Goal: Task Accomplishment & Management: Use online tool/utility

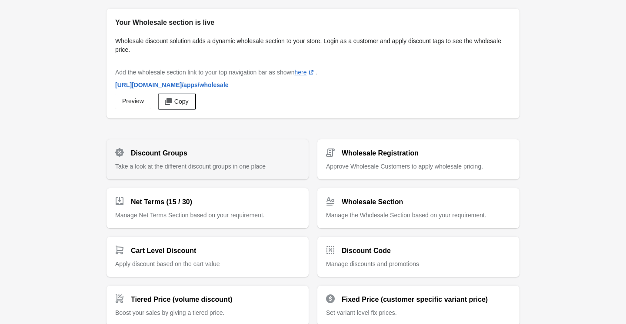
click at [193, 166] on span "Take a look at the different discount groups in one place" at bounding box center [190, 166] width 150 height 7
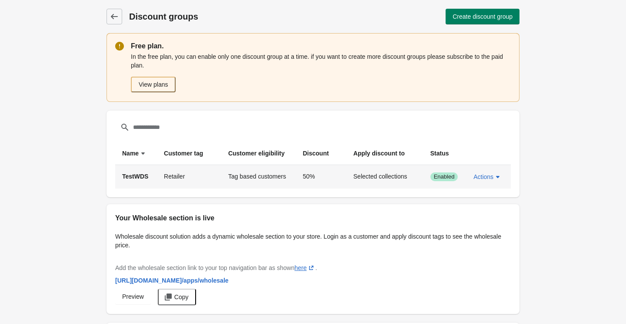
click at [174, 175] on td "Retailer" at bounding box center [189, 176] width 64 height 23
copy td "Retailer"
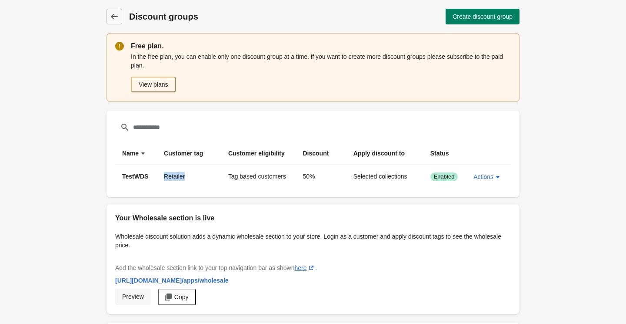
click at [139, 301] on link "Preview" at bounding box center [133, 296] width 36 height 16
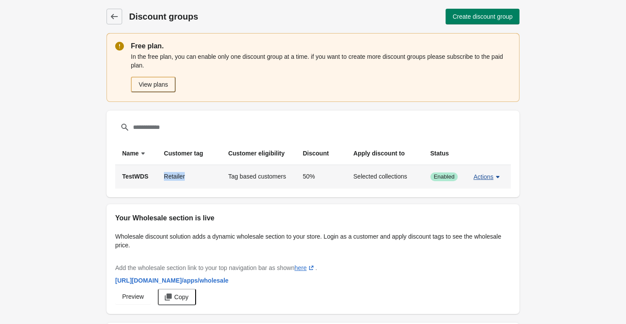
click at [495, 177] on icon "button" at bounding box center [498, 176] width 9 height 9
click at [481, 214] on span "Edit" at bounding box center [488, 217] width 20 height 9
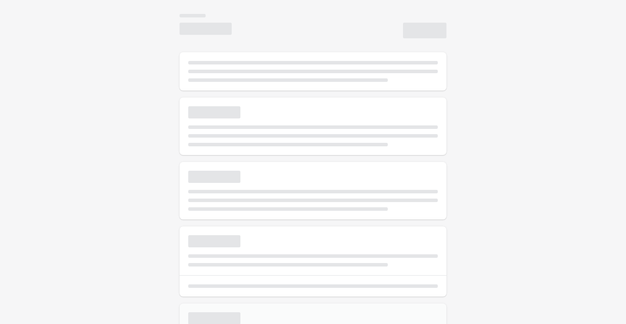
select select "*"
type input "*******"
type input "********"
type input "**"
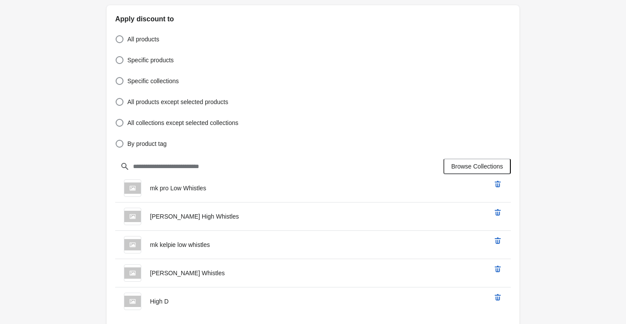
scroll to position [254, 0]
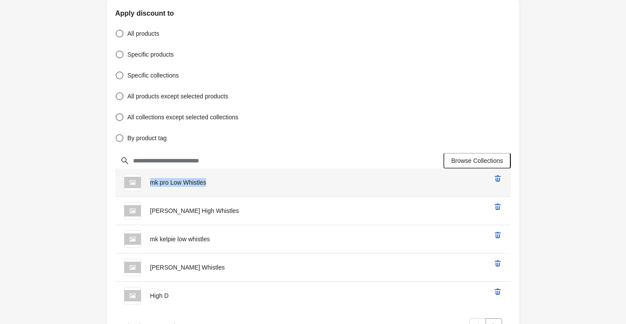
drag, startPoint x: 212, startPoint y: 183, endPoint x: 152, endPoint y: 185, distance: 59.6
click at [152, 185] on div "mk pro Low Whistles" at bounding box center [300, 178] width 371 height 26
copy span "mk pro Low Whistles"
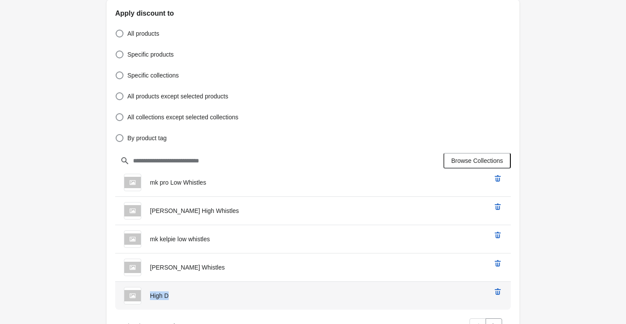
drag, startPoint x: 170, startPoint y: 298, endPoint x: 150, endPoint y: 298, distance: 20.4
click at [150, 298] on div "High D" at bounding box center [300, 291] width 371 height 26
copy span "High D"
